Goal: Find specific page/section: Find specific page/section

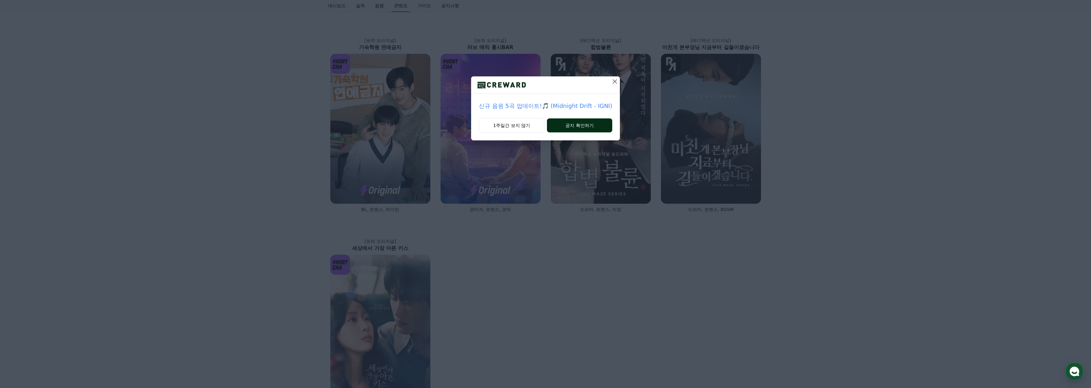
click at [578, 124] on button "공지 확인하기" at bounding box center [579, 125] width 65 height 14
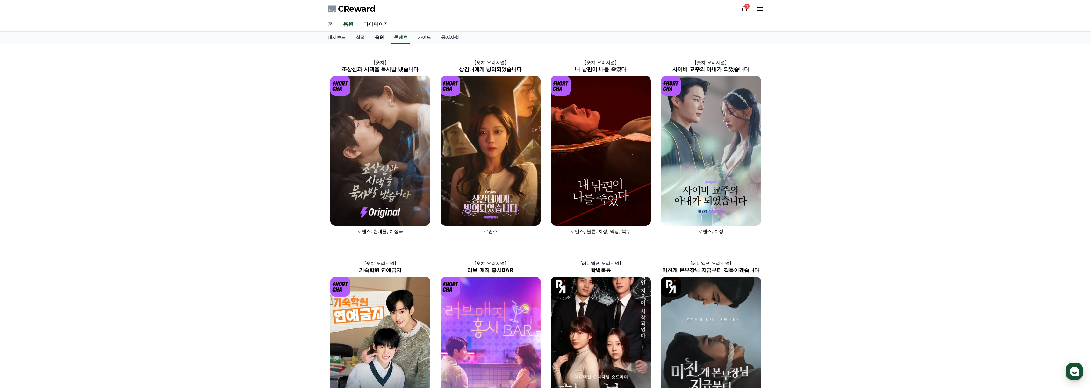
click at [382, 38] on link "음원" at bounding box center [379, 38] width 19 height 12
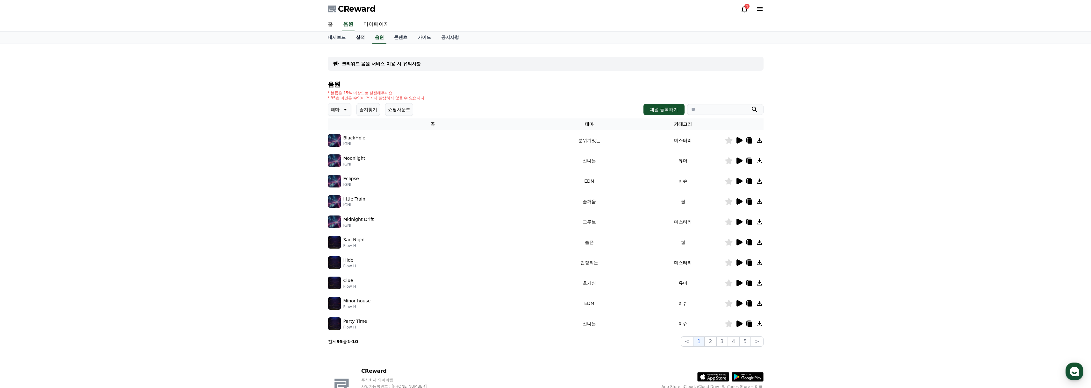
click at [360, 38] on link "실적" at bounding box center [360, 38] width 19 height 12
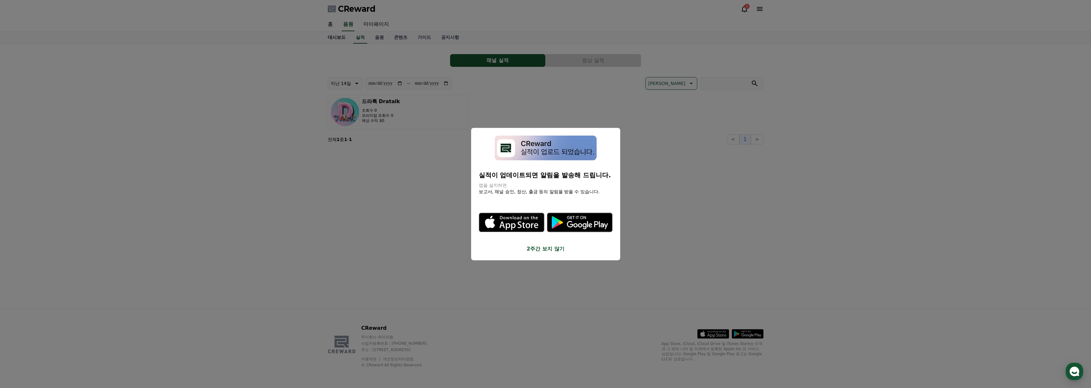
click at [338, 39] on button "close modal" at bounding box center [545, 194] width 1091 height 388
